Goal: Navigation & Orientation: Find specific page/section

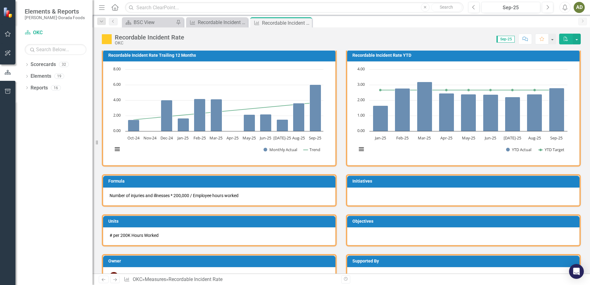
scroll to position [90, 0]
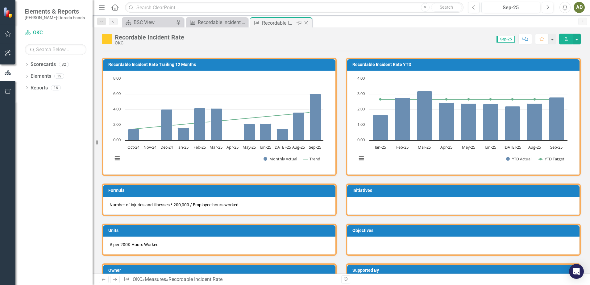
click at [309, 23] on icon "Close" at bounding box center [306, 22] width 6 height 5
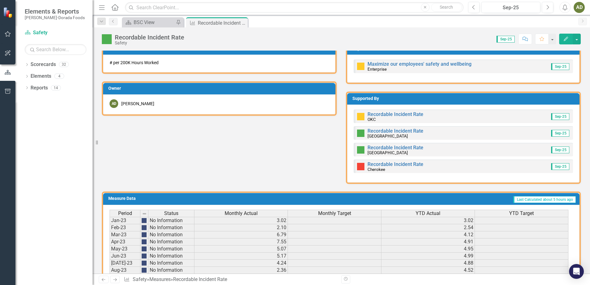
scroll to position [278, 0]
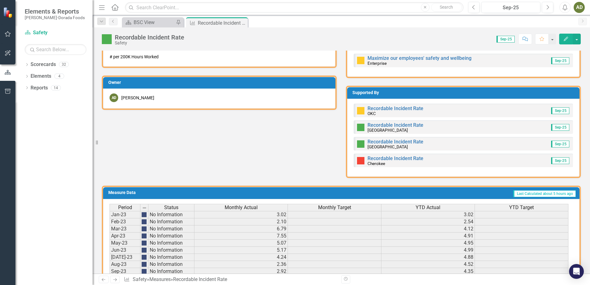
click at [390, 112] on div "Recordable Incident Rate OKC" at bounding box center [396, 111] width 56 height 10
click at [386, 109] on link "Recordable Incident Rate" at bounding box center [396, 109] width 56 height 6
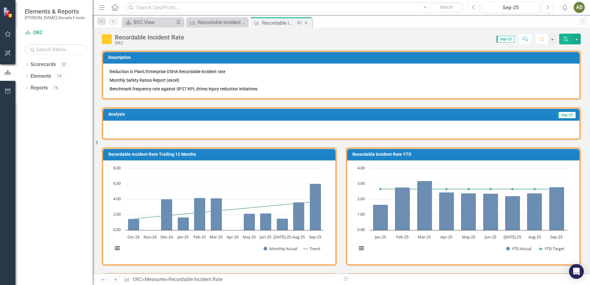
click at [308, 22] on icon "Close" at bounding box center [306, 22] width 6 height 5
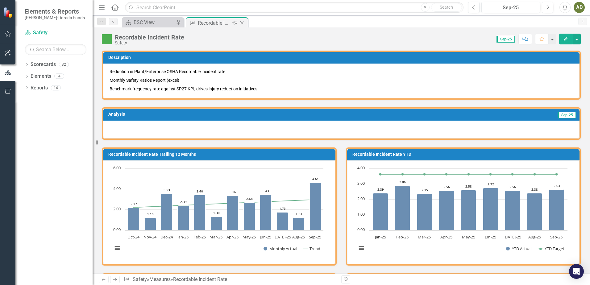
click at [243, 23] on icon at bounding box center [241, 22] width 3 height 3
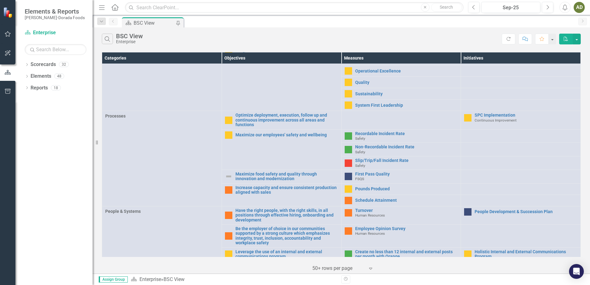
scroll to position [154, 0]
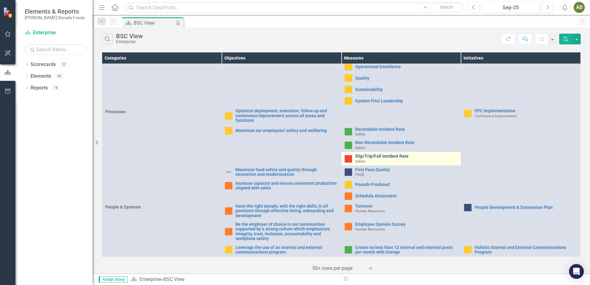
click at [360, 154] on link "Slip/Trip/Fall Incident Rate" at bounding box center [406, 156] width 103 height 5
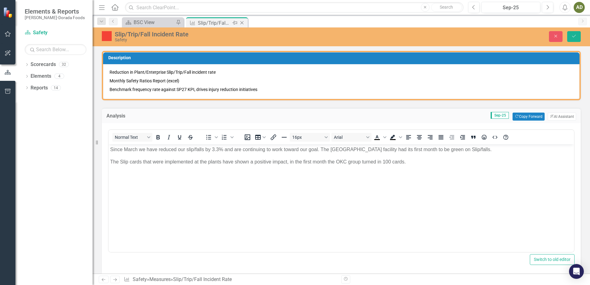
click at [243, 21] on icon "Close" at bounding box center [242, 22] width 6 height 5
